Goal: Transaction & Acquisition: Subscribe to service/newsletter

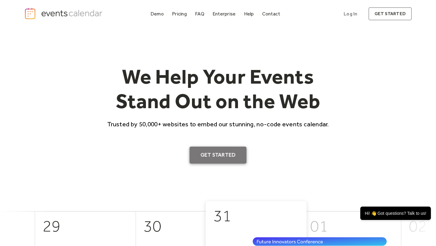
click at [214, 155] on link "Get Started" at bounding box center [218, 155] width 57 height 17
click at [180, 12] on div "Pricing" at bounding box center [179, 13] width 15 height 3
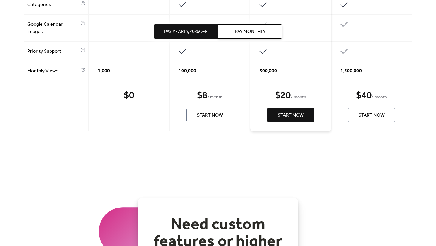
scroll to position [531, 0]
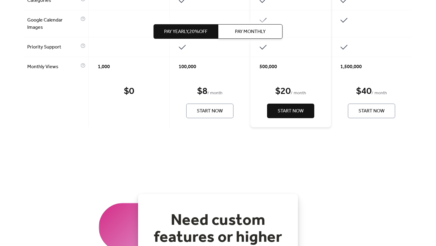
click at [127, 98] on div "$ 0" at bounding box center [129, 91] width 10 height 12
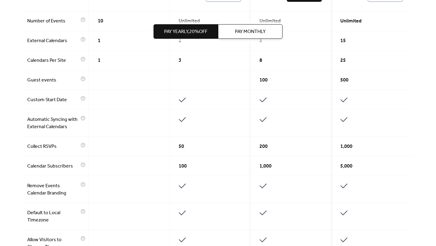
scroll to position [0, 0]
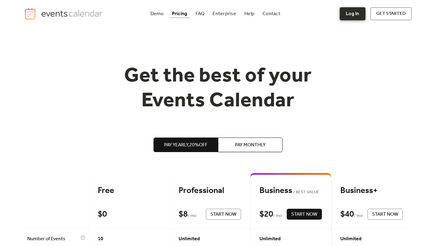
click at [355, 11] on link "Log In" at bounding box center [352, 13] width 25 height 13
